Goal: Use online tool/utility: Utilize a website feature to perform a specific function

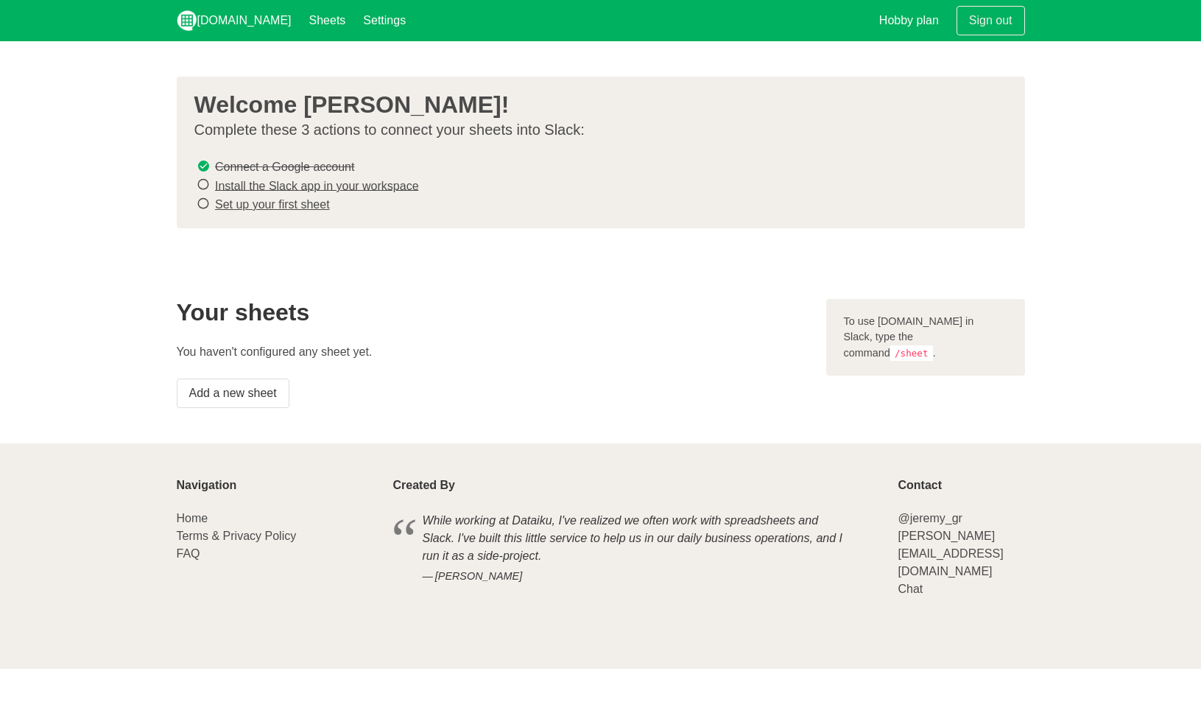
click at [381, 189] on link "Install the Slack app in your workspace" at bounding box center [317, 185] width 204 height 13
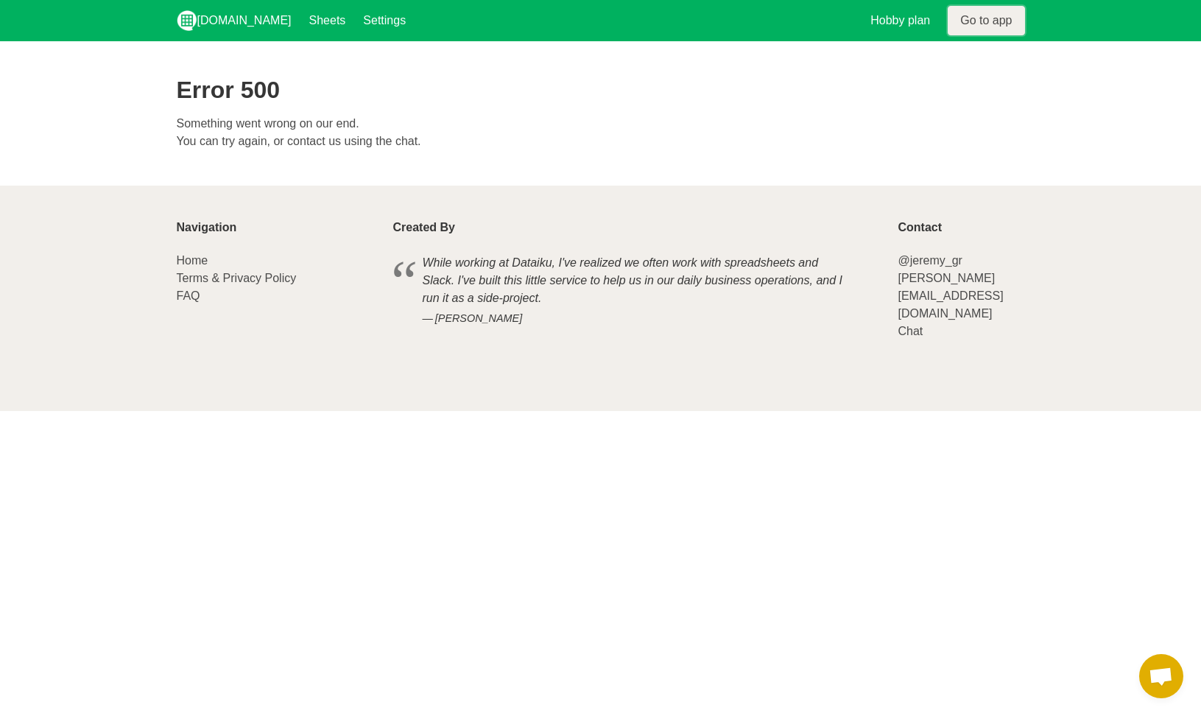
click at [975, 24] on link "Go to app" at bounding box center [986, 20] width 77 height 29
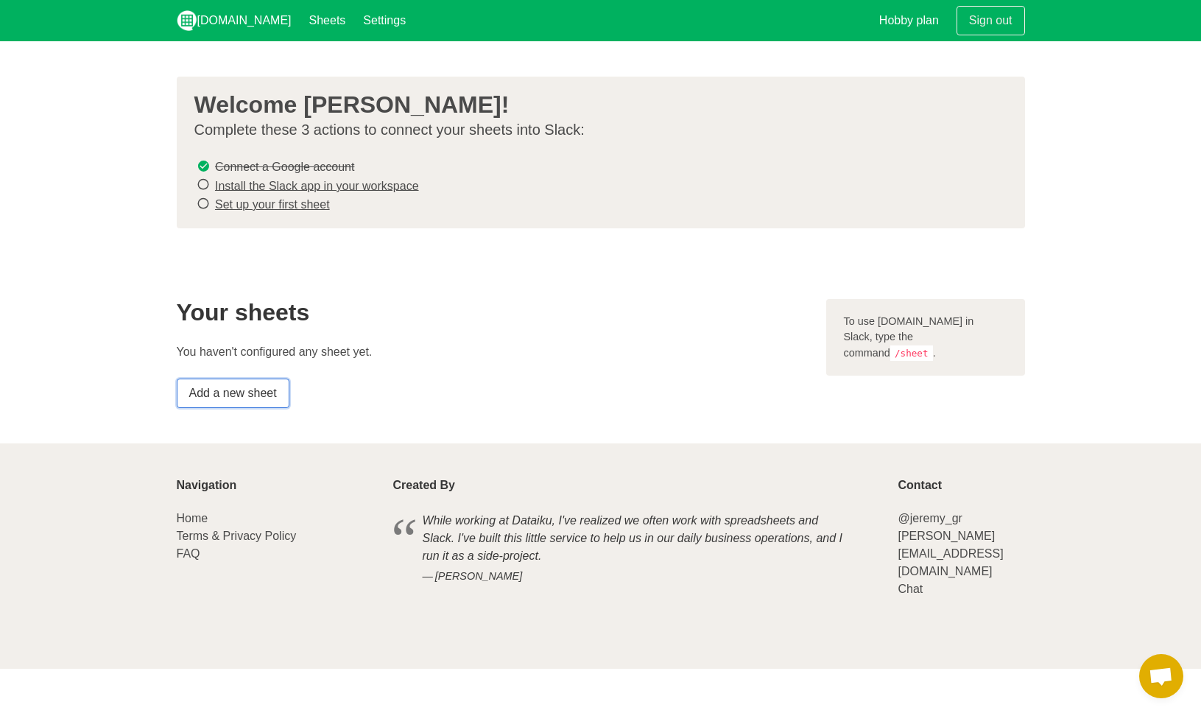
click at [276, 388] on link "Add a new sheet" at bounding box center [233, 393] width 113 height 29
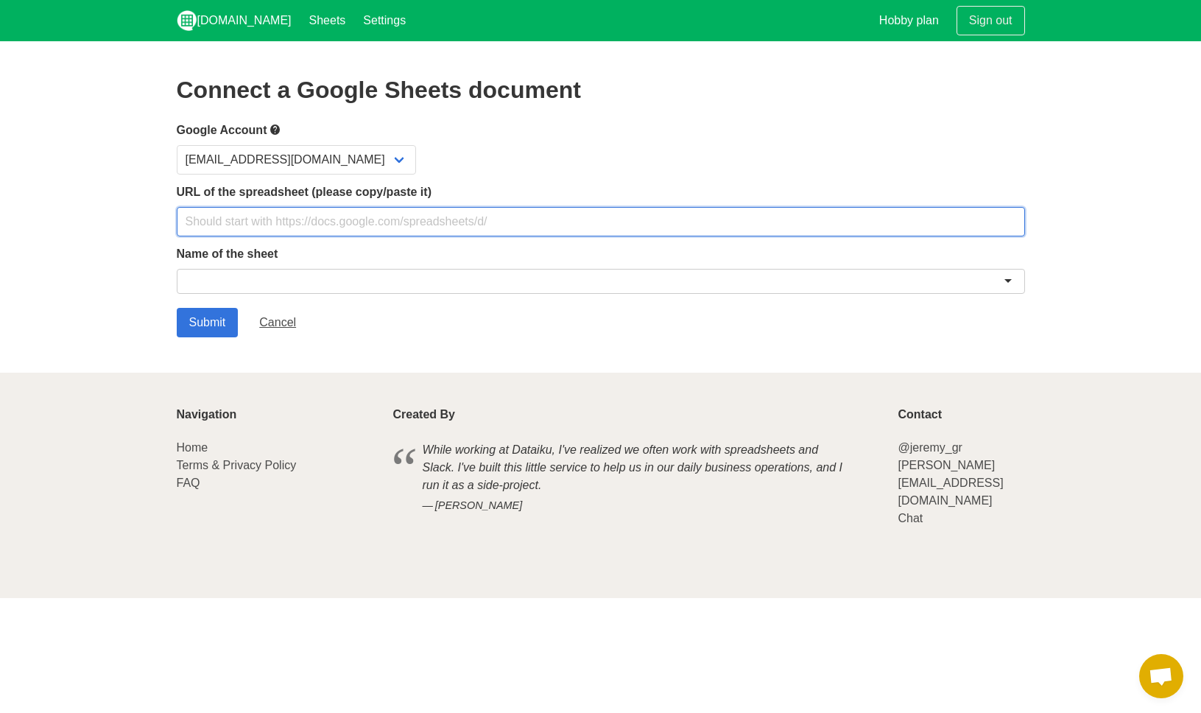
click at [326, 221] on input "text" at bounding box center [601, 221] width 849 height 29
type input "https://docs.google.com/spreadsheets/d/1yR0-kT8zuLK6GabHJUMODT8XqC99jTLDTgoLcmp…"
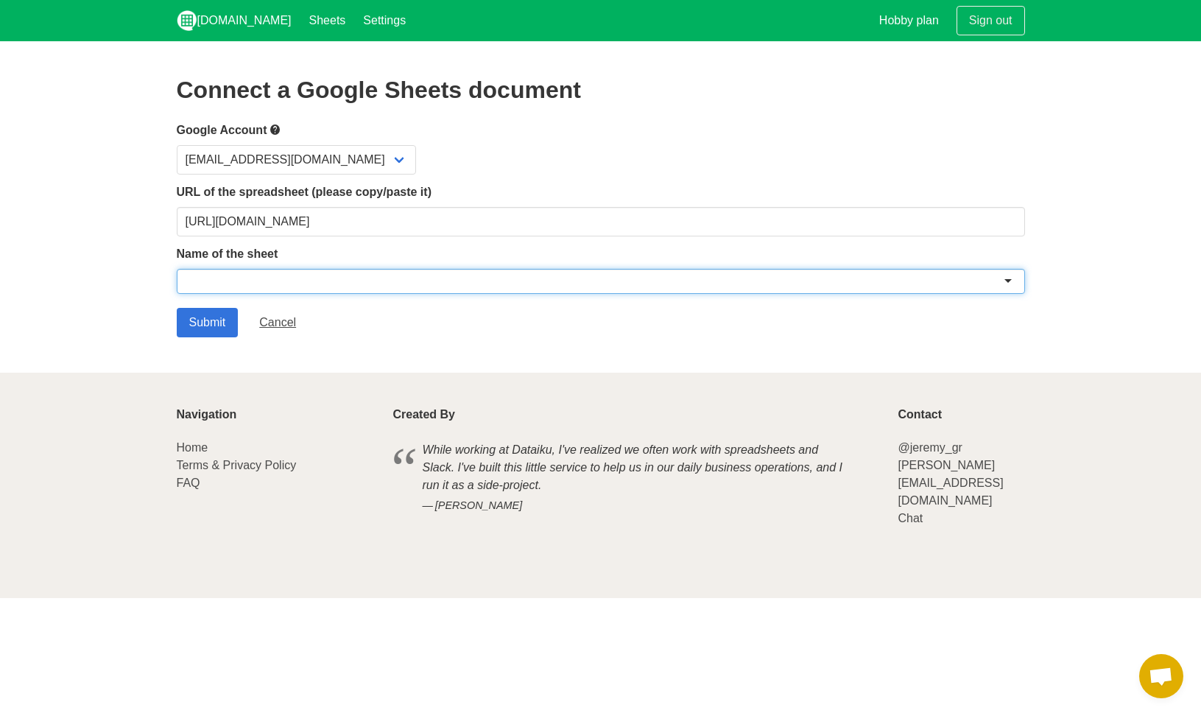
click at [278, 274] on div at bounding box center [601, 281] width 849 height 25
click at [301, 275] on div at bounding box center [601, 281] width 849 height 25
paste input "2025-Onboarding-FTE Master Onboarding Guide (08.22.25 JW)"
type input "2025-Onboarding-FTE Master Onboarding Guide (08.22.25 JW)"
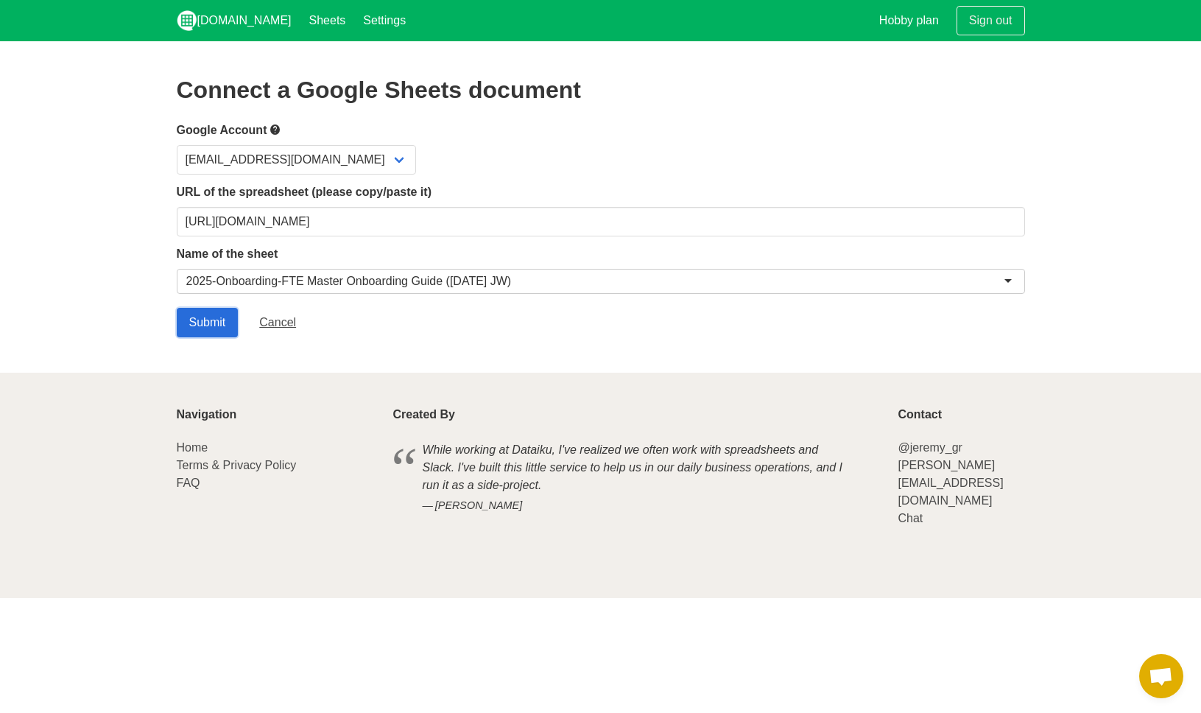
click at [204, 316] on input "Submit" at bounding box center [208, 322] width 62 height 29
